Goal: Task Accomplishment & Management: Use online tool/utility

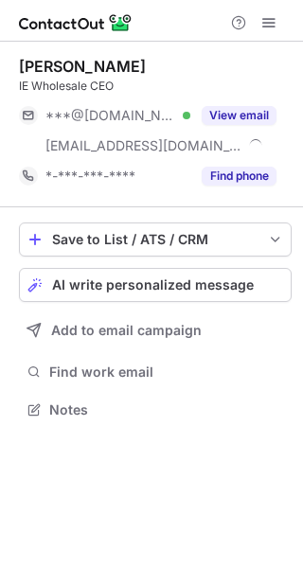
scroll to position [396, 303]
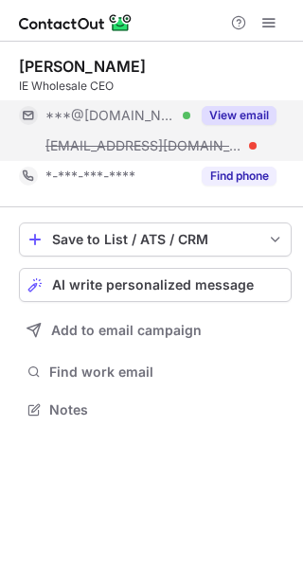
click at [237, 113] on button "View email" at bounding box center [239, 115] width 75 height 19
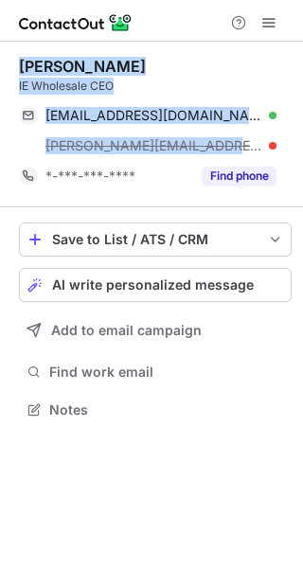
drag, startPoint x: 219, startPoint y: 150, endPoint x: 22, endPoint y: 67, distance: 213.6
click at [22, 67] on div "Ahmad Abukhdeir IE Wholesale CEO susanabukhdair@yahoo.com Verified Copy ahmad@i…" at bounding box center [155, 124] width 273 height 135
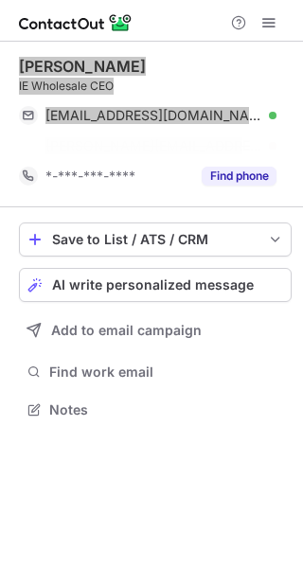
scroll to position [366, 303]
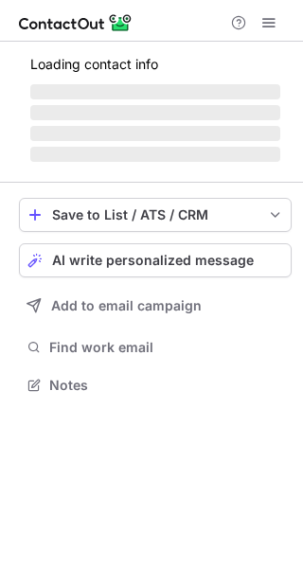
scroll to position [9, 9]
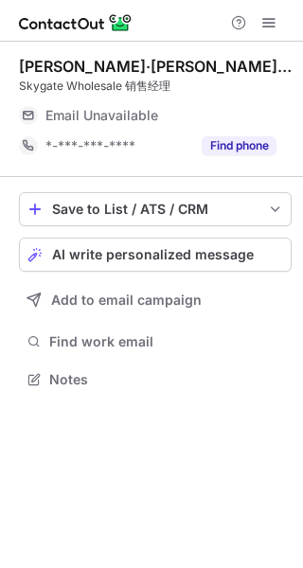
scroll to position [9, 9]
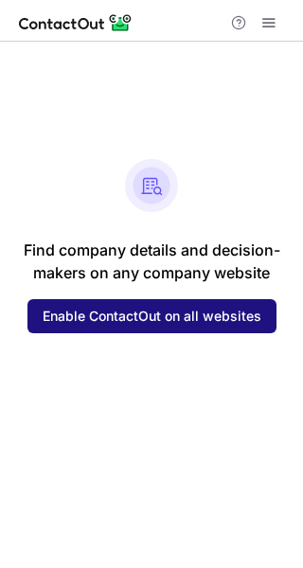
click at [129, 323] on span "Enable ContactOut on all websites" at bounding box center [152, 316] width 219 height 15
